Goal: Navigation & Orientation: Find specific page/section

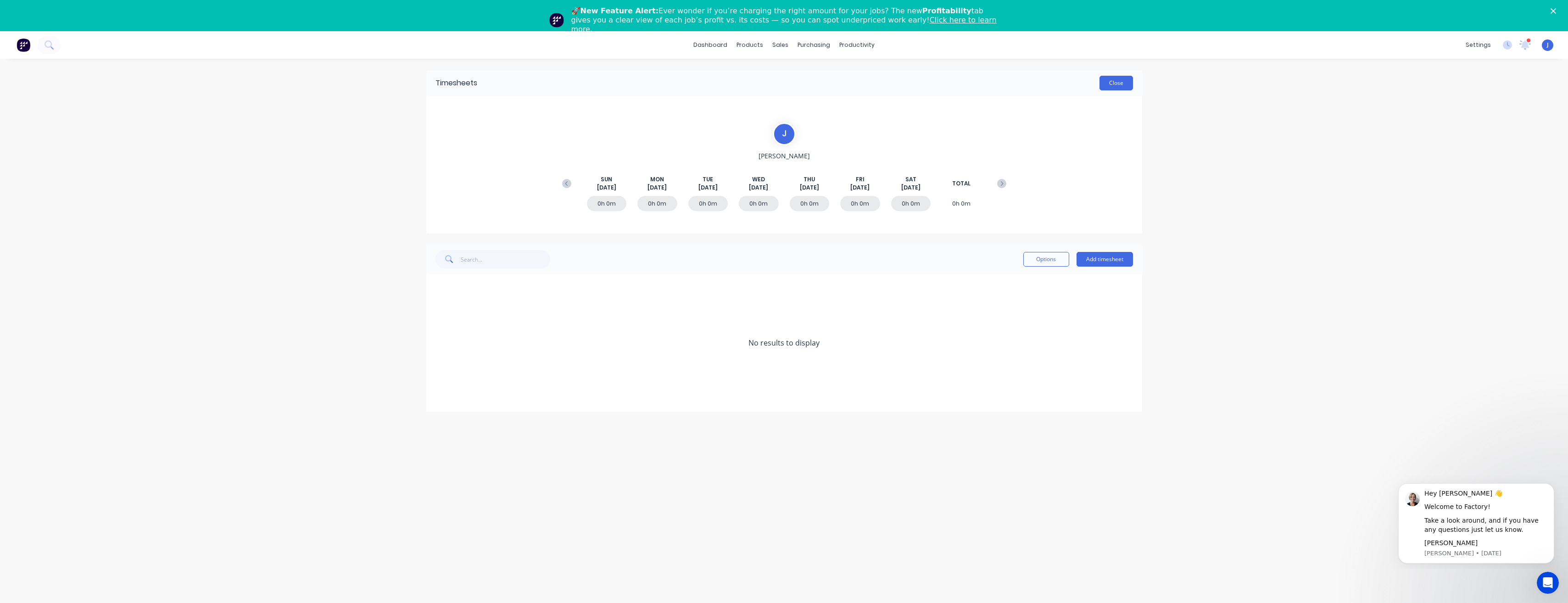
click at [1121, 87] on button "Close" at bounding box center [1116, 83] width 34 height 15
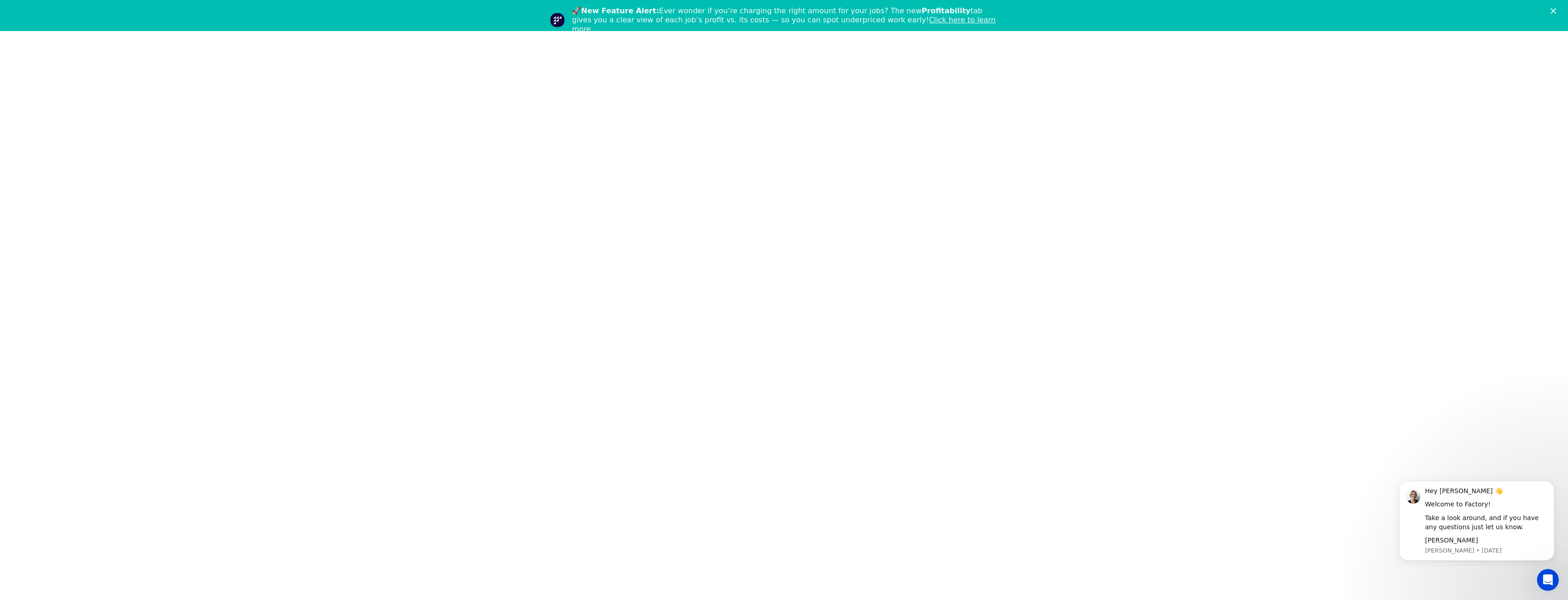
click at [1555, 9] on icon "Close" at bounding box center [1553, 11] width 5 height 5
